Goal: Task Accomplishment & Management: Complete application form

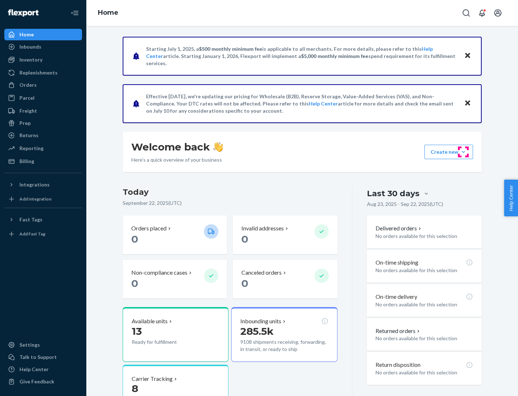
click at [463, 152] on button "Create new Create new inbound Create new order Create new product" at bounding box center [448, 152] width 49 height 14
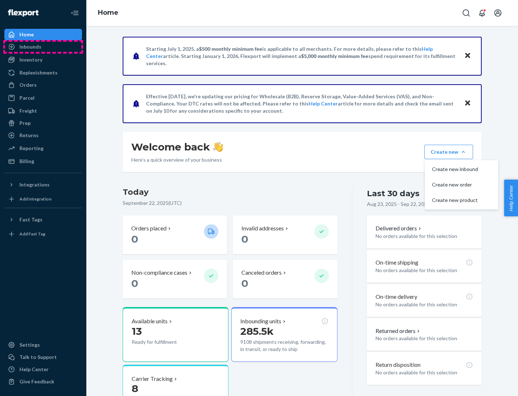
click at [43, 47] on div "Inbounds" at bounding box center [43, 47] width 76 height 10
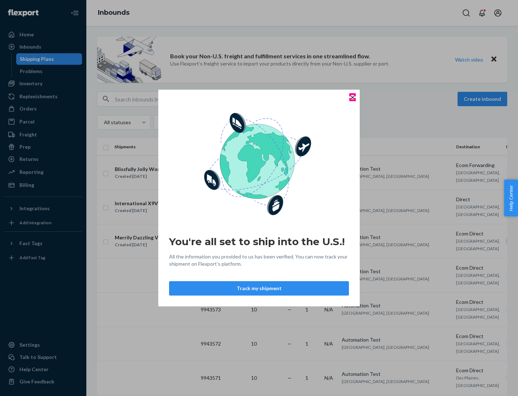
click at [352, 97] on icon "Close" at bounding box center [352, 97] width 3 height 3
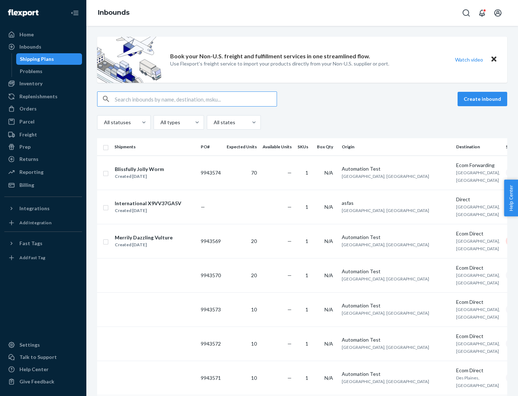
click at [483, 99] on button "Create inbound" at bounding box center [483, 99] width 50 height 14
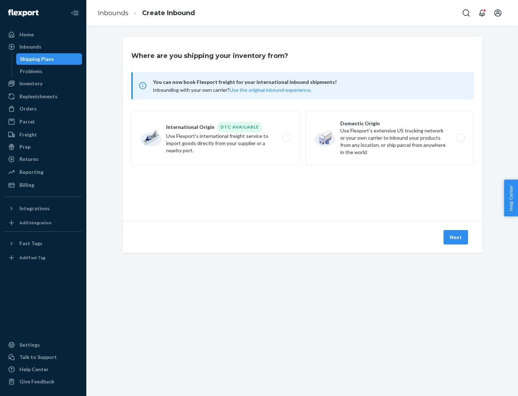
click at [390, 138] on label "Domestic Origin Use Flexport’s extensive US trucking network or your own carrie…" at bounding box center [389, 138] width 168 height 54
click at [460, 138] on input "Domestic Origin Use Flexport’s extensive US trucking network or your own carrie…" at bounding box center [462, 138] width 5 height 5
radio input "true"
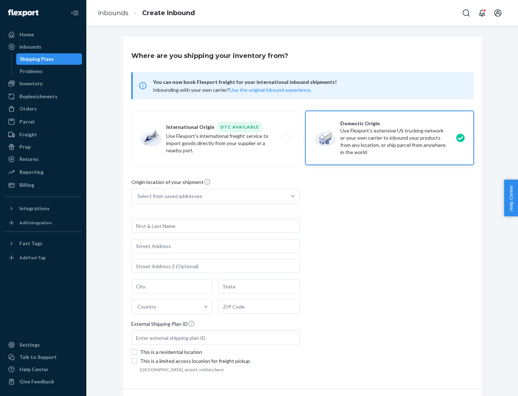
click at [209, 196] on div "Select from saved addresses" at bounding box center [209, 196] width 155 height 14
click at [138, 196] on input "Select from saved addresses" at bounding box center [137, 195] width 1 height 7
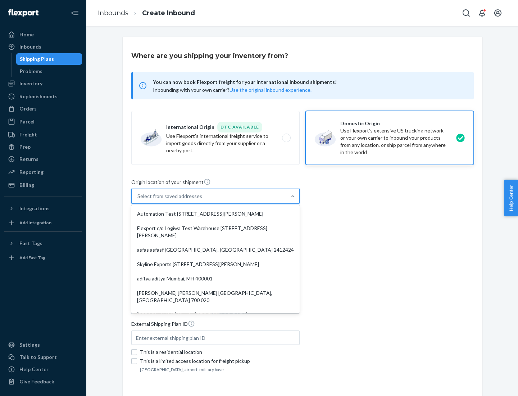
scroll to position [3, 0]
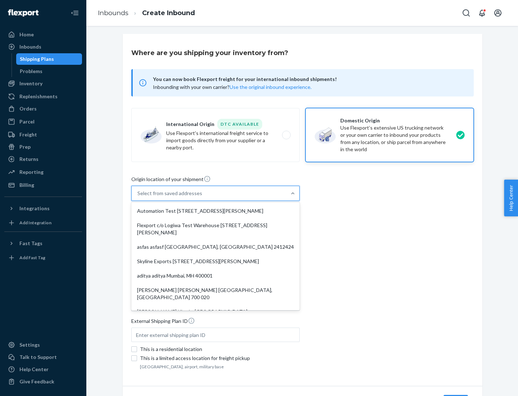
click at [215, 211] on div "Automation Test [STREET_ADDRESS][PERSON_NAME]" at bounding box center [215, 211] width 165 height 14
click at [138, 197] on input "option Automation Test [STREET_ADDRESS][PERSON_NAME]. 9 results available. Use …" at bounding box center [137, 193] width 1 height 7
type input "Automation Test"
type input "9th Floor"
type input "[GEOGRAPHIC_DATA]"
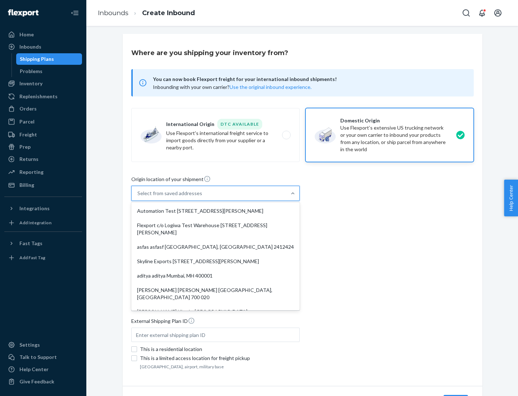
type input "CA"
type input "94104"
type input "[STREET_ADDRESS][PERSON_NAME]"
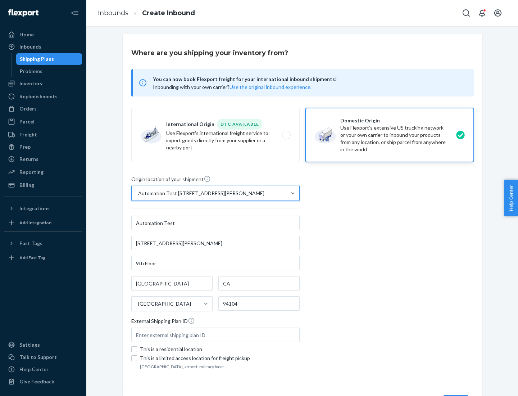
scroll to position [42, 0]
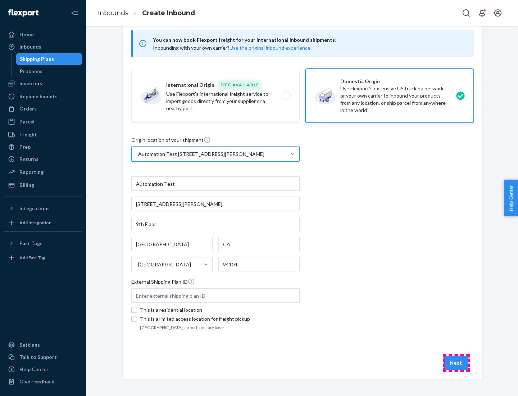
click at [456, 363] on button "Next" at bounding box center [456, 362] width 24 height 14
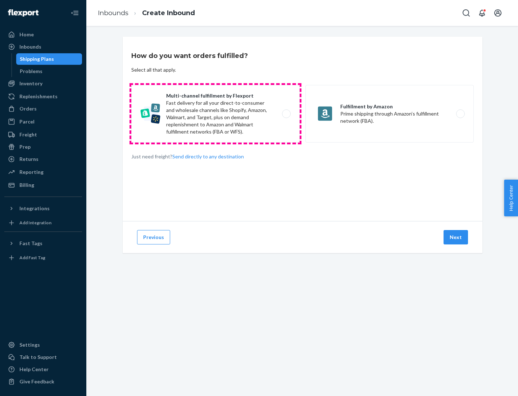
click at [215, 114] on label "Multi-channel fulfillment by Flexport Fast delivery for all your direct-to-cons…" at bounding box center [215, 114] width 168 height 58
click at [286, 114] on input "Multi-channel fulfillment by Flexport Fast delivery for all your direct-to-cons…" at bounding box center [288, 114] width 5 height 5
radio input "true"
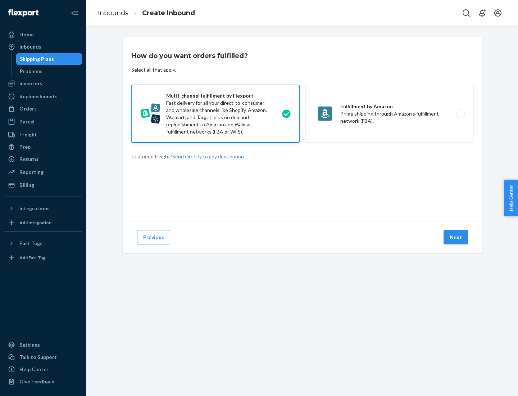
click at [456, 237] on button "Next" at bounding box center [456, 237] width 24 height 14
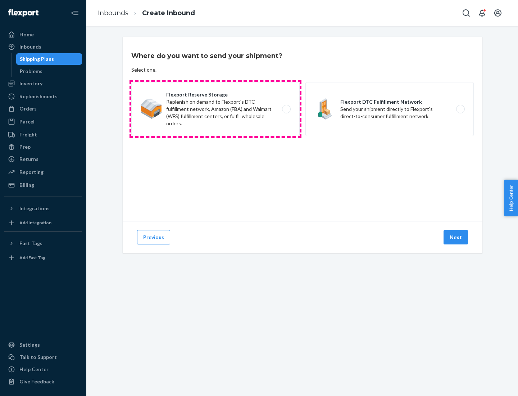
click at [215, 109] on label "Flexport Reserve Storage Replenish on demand to Flexport's DTC fulfillment netw…" at bounding box center [215, 109] width 168 height 54
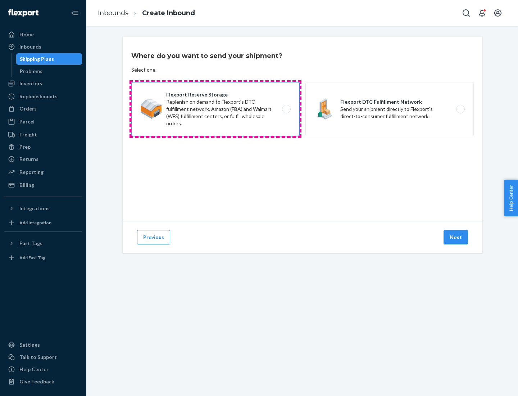
click at [286, 109] on input "Flexport Reserve Storage Replenish on demand to Flexport's DTC fulfillment netw…" at bounding box center [288, 109] width 5 height 5
radio input "true"
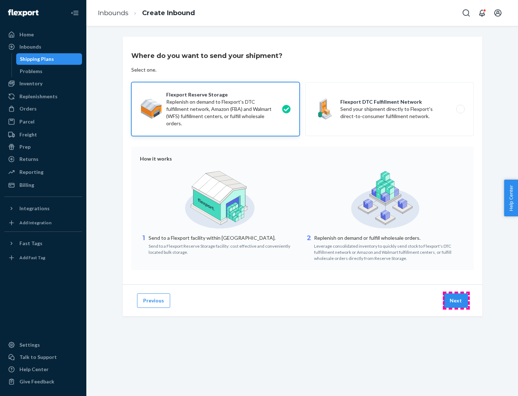
click at [456, 300] on button "Next" at bounding box center [456, 300] width 24 height 14
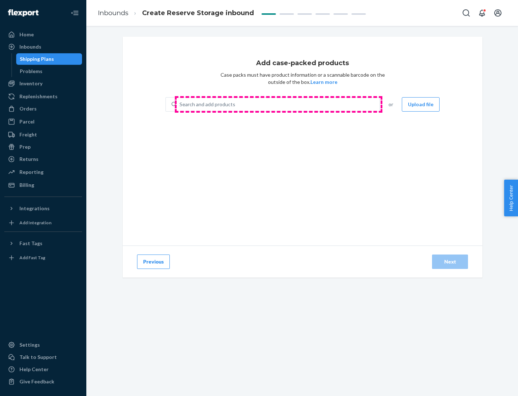
click at [278, 104] on div "Search and add products" at bounding box center [278, 104] width 203 height 13
click at [180, 104] on input "Search and add products" at bounding box center [180, 104] width 1 height 7
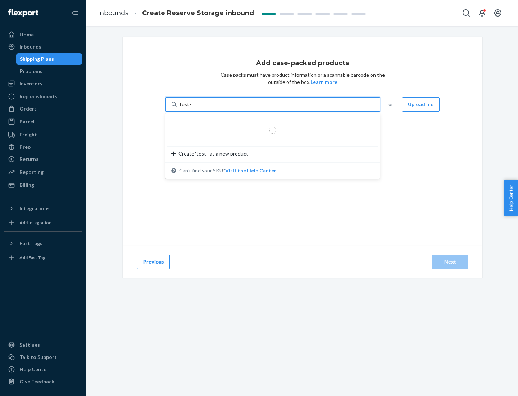
type input "test-syn"
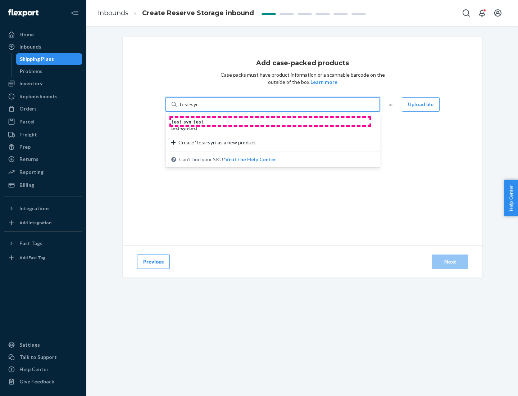
click at [270, 122] on div "test - syn - test" at bounding box center [269, 121] width 197 height 7
click at [198, 108] on input "test-syn" at bounding box center [189, 104] width 19 height 7
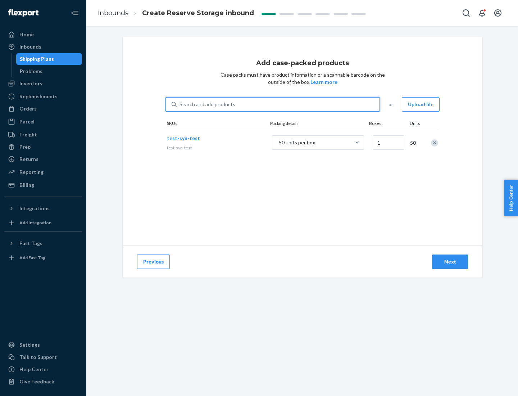
type input "1"
click at [450, 262] on div "Next" at bounding box center [450, 261] width 24 height 7
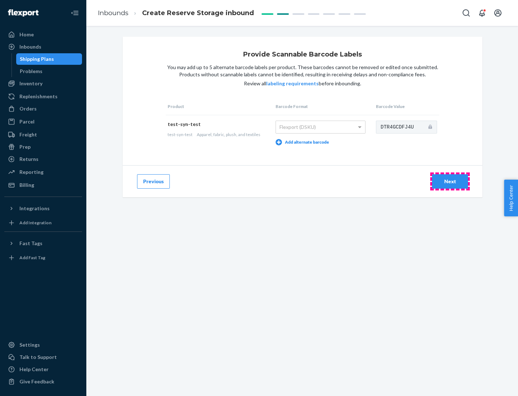
click at [450, 181] on div "Next" at bounding box center [450, 181] width 24 height 7
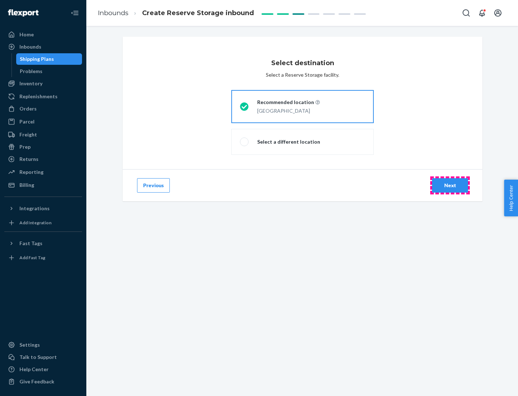
click at [450, 185] on div "Next" at bounding box center [450, 185] width 24 height 7
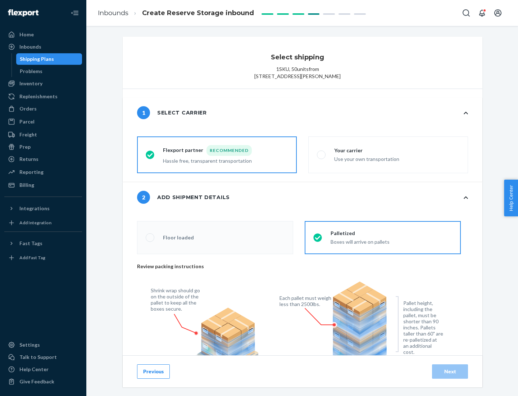
radio input "false"
type input "1"
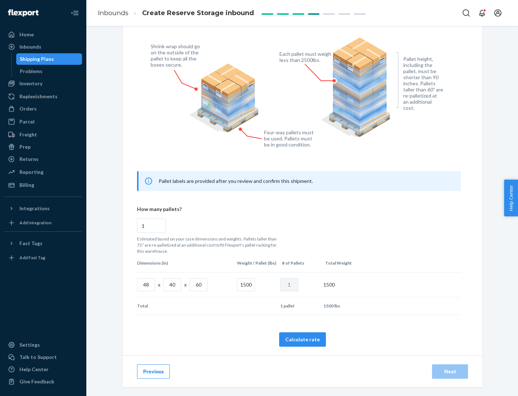
click at [303, 339] on button "Calculate rate" at bounding box center [302, 339] width 47 height 14
radio input "false"
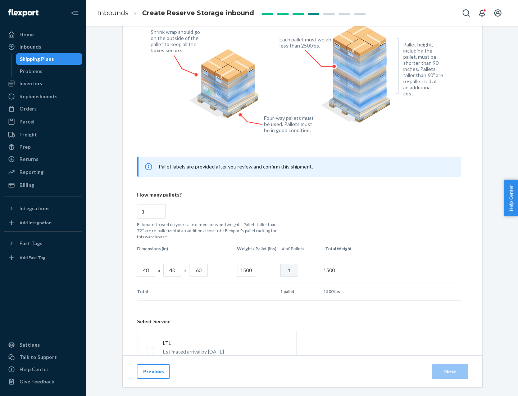
scroll to position [318, 0]
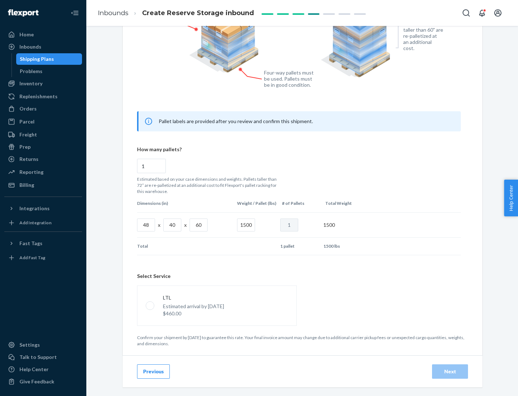
click at [217, 305] on p "Estimated arrival by [DATE]" at bounding box center [193, 306] width 61 height 7
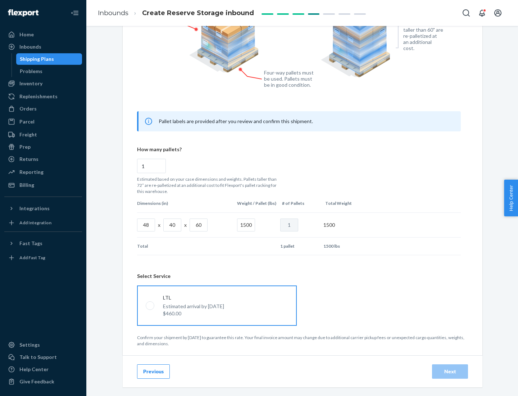
click at [150, 305] on input "LTL Estimated arrival by [DATE] $460.00" at bounding box center [148, 305] width 5 height 5
radio input "true"
radio input "false"
click at [450, 371] on div "Next" at bounding box center [450, 371] width 24 height 7
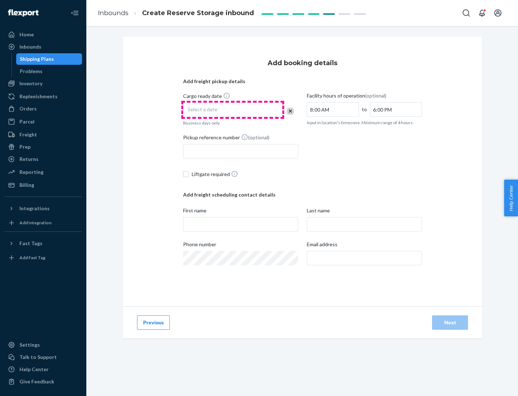
click at [233, 110] on div "Select a date" at bounding box center [232, 110] width 99 height 14
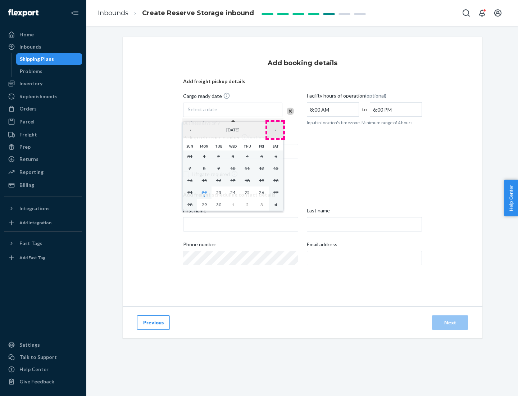
click at [275, 130] on button "›" at bounding box center [275, 130] width 16 height 16
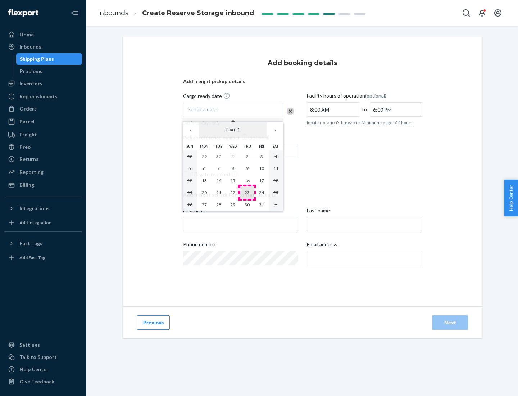
click at [247, 192] on abbr "23" at bounding box center [247, 192] width 5 height 5
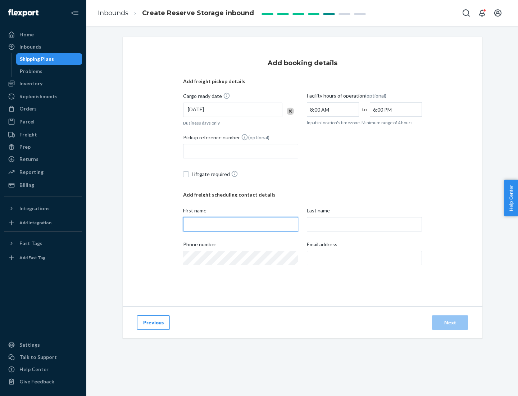
click at [241, 224] on input "First name" at bounding box center [240, 224] width 115 height 14
type input "[PERSON_NAME]"
click at [364, 224] on input "Last name" at bounding box center [364, 224] width 115 height 14
type input "Doe"
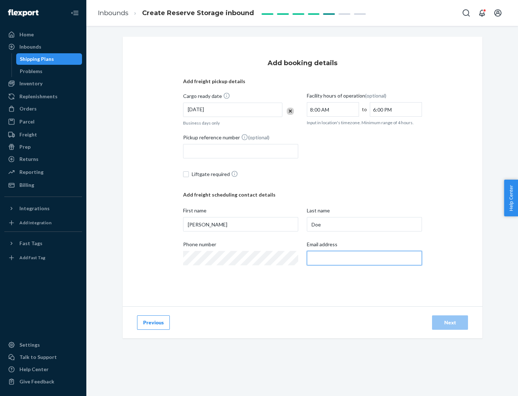
click at [364, 258] on input "Email address" at bounding box center [364, 258] width 115 height 14
type input "[EMAIL_ADDRESS][DOMAIN_NAME]"
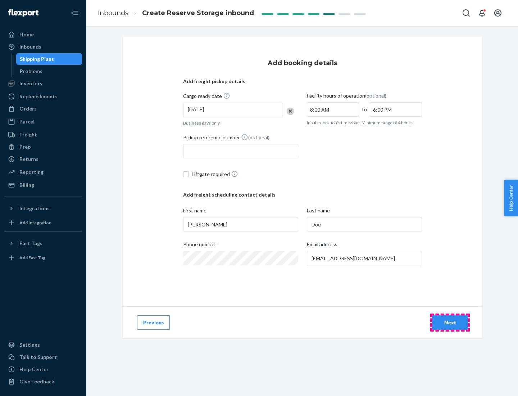
click at [450, 322] on div "Next" at bounding box center [450, 322] width 24 height 7
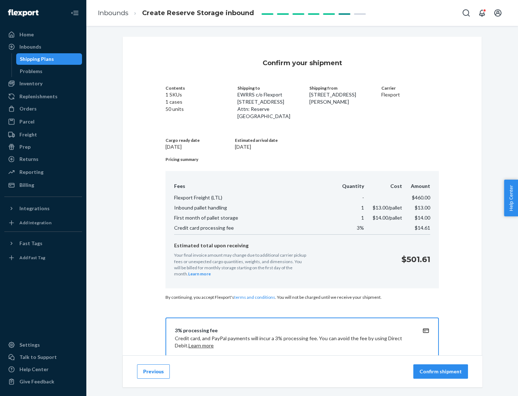
scroll to position [104, 0]
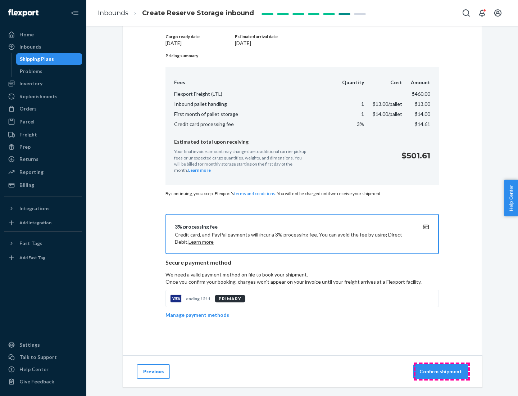
click at [441, 371] on p "Confirm shipment" at bounding box center [440, 371] width 42 height 7
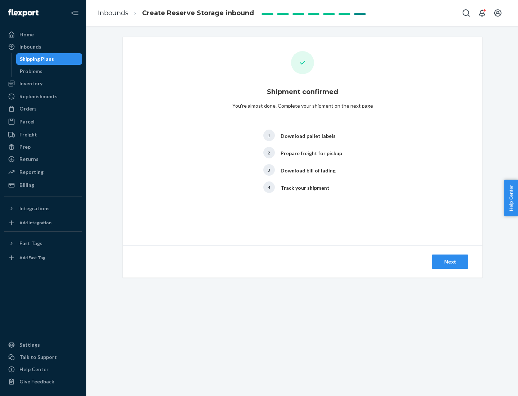
click at [450, 262] on div "Next" at bounding box center [450, 261] width 24 height 7
